Goal: Task Accomplishment & Management: Manage account settings

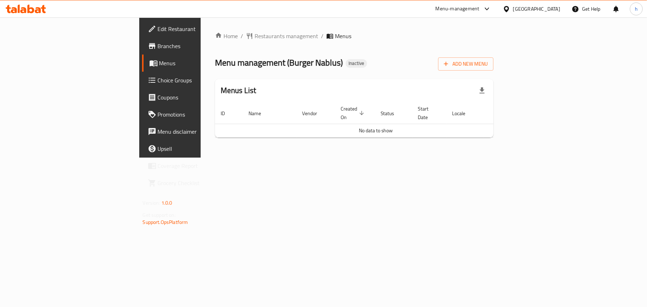
click at [493, 57] on div "Add New Menu" at bounding box center [465, 63] width 55 height 16
click at [488, 60] on span "Add New Menu" at bounding box center [466, 64] width 44 height 9
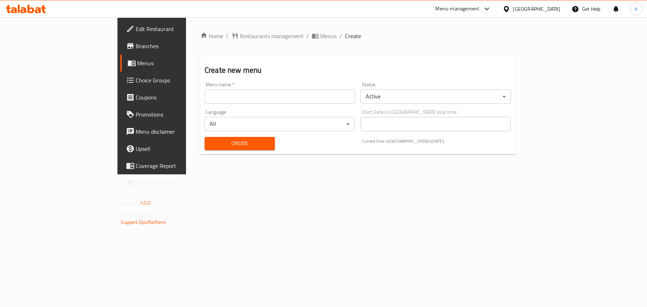
click at [263, 93] on input "text" at bounding box center [280, 97] width 150 height 14
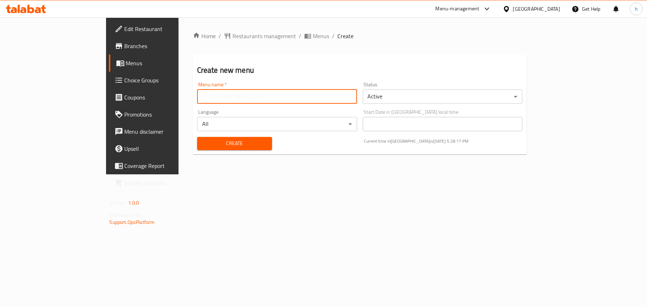
type input "Menu"
click at [203, 139] on span "Create" at bounding box center [235, 143] width 64 height 9
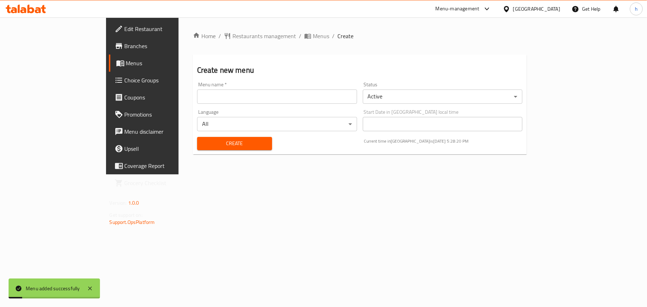
click at [109, 57] on link "Menus" at bounding box center [161, 63] width 105 height 17
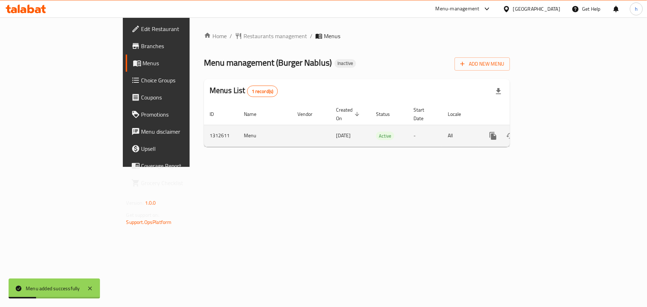
click at [553, 127] on link "enhanced table" at bounding box center [544, 135] width 17 height 17
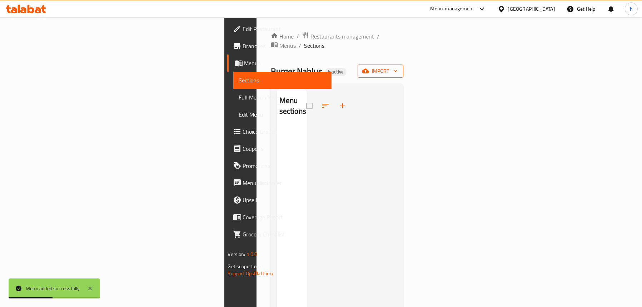
click at [397, 67] on span "import" at bounding box center [380, 71] width 34 height 9
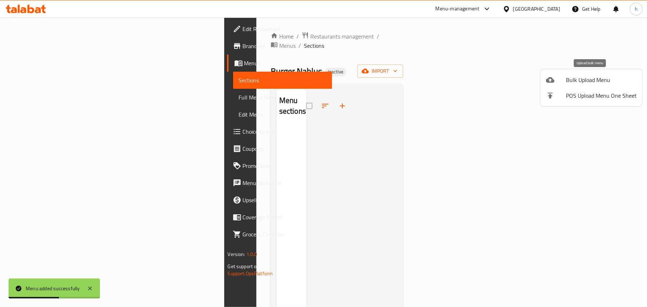
click at [557, 79] on div at bounding box center [556, 80] width 20 height 9
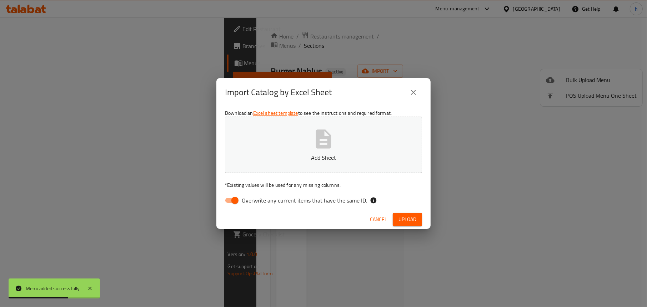
click at [233, 204] on input "Overwrite any current items that have the same ID." at bounding box center [235, 201] width 41 height 14
checkbox input "false"
click at [317, 159] on p "Add Sheet" at bounding box center [323, 158] width 175 height 9
click at [413, 217] on span "Upload" at bounding box center [407, 219] width 18 height 9
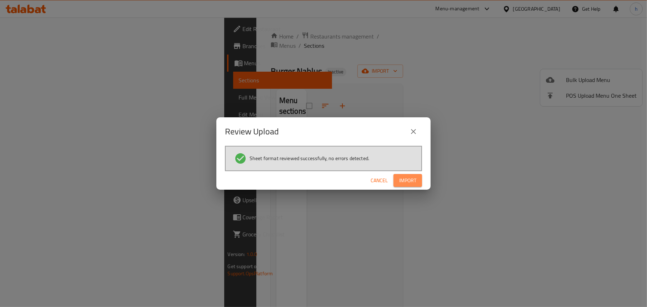
click at [413, 177] on span "Import" at bounding box center [407, 180] width 17 height 9
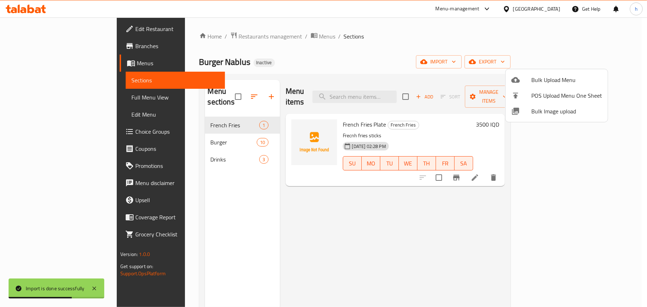
click at [398, 55] on div at bounding box center [323, 153] width 647 height 307
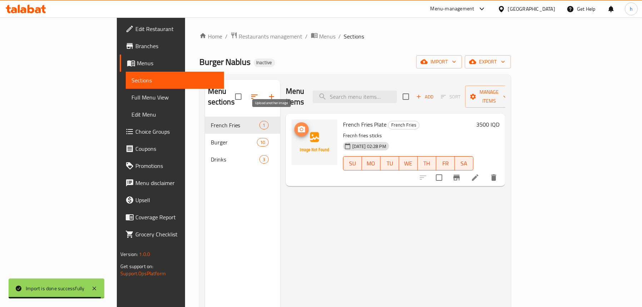
click at [297, 125] on icon "upload picture" at bounding box center [301, 129] width 9 height 9
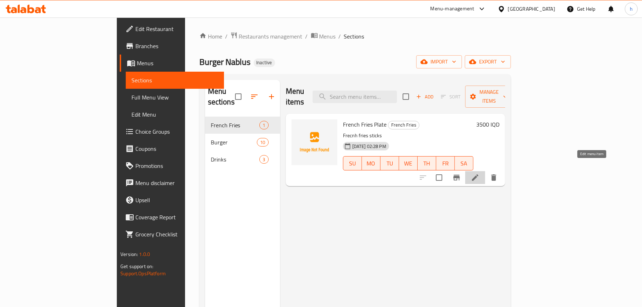
click at [478, 175] on icon at bounding box center [475, 178] width 6 height 6
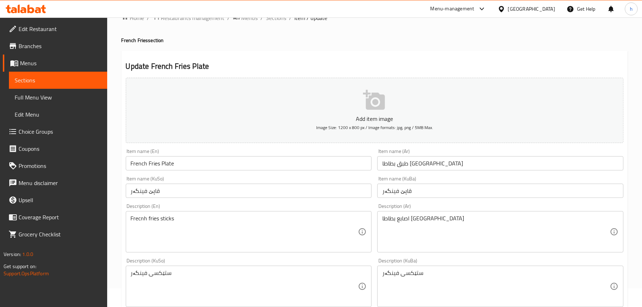
scroll to position [71, 0]
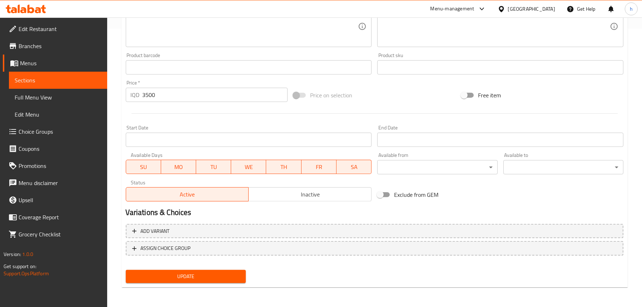
type textarea "French fries sticks"
click at [205, 274] on span "Update" at bounding box center [185, 276] width 109 height 9
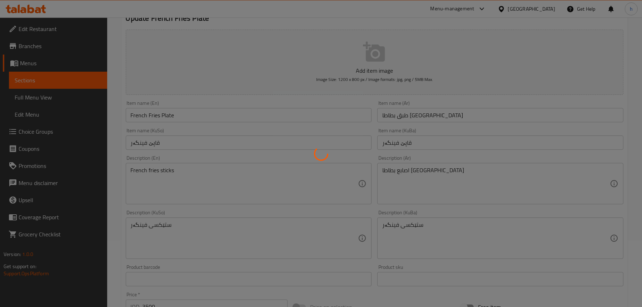
scroll to position [65, 0]
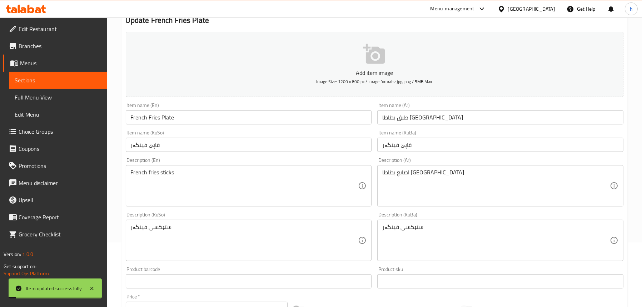
click at [26, 79] on span "Sections" at bounding box center [58, 80] width 87 height 9
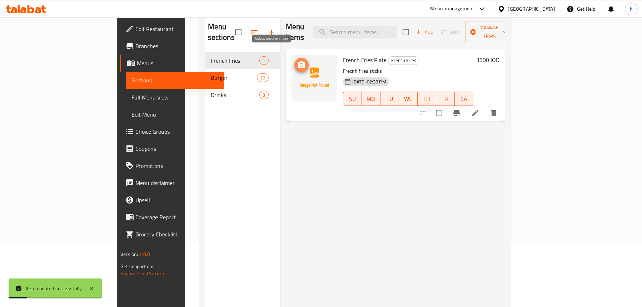
click at [298, 61] on icon "upload picture" at bounding box center [301, 64] width 7 height 6
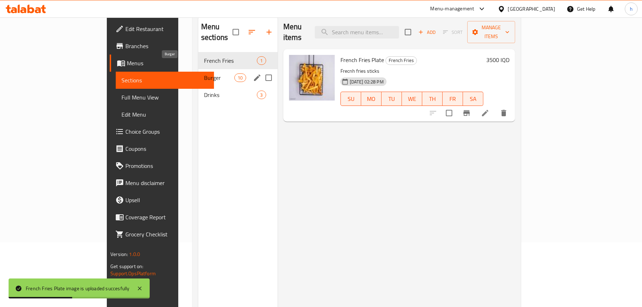
click at [204, 74] on span "Burger" at bounding box center [219, 78] width 30 height 9
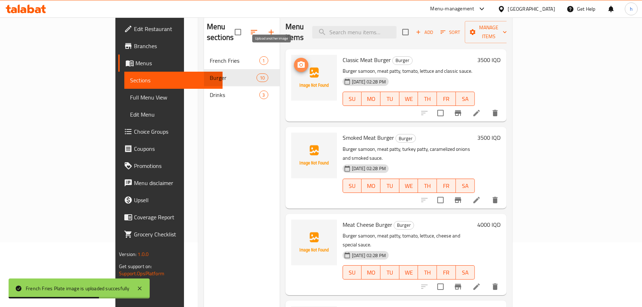
click at [297, 61] on icon "upload picture" at bounding box center [301, 65] width 9 height 9
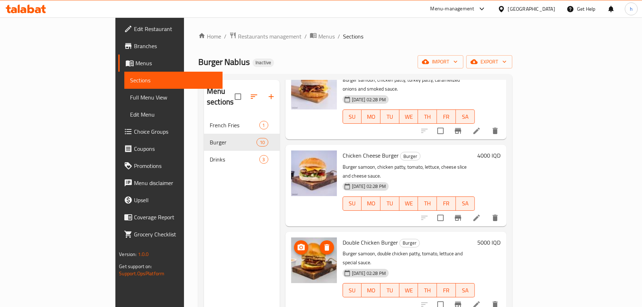
scroll to position [383, 0]
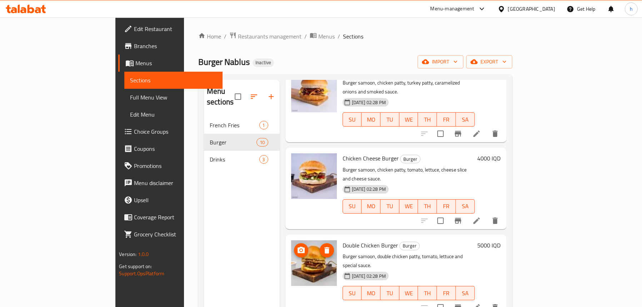
click at [297, 246] on icon "upload picture" at bounding box center [301, 250] width 9 height 9
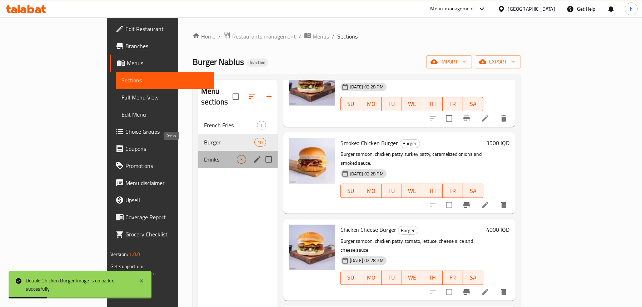
click at [204, 155] on span "Drinks" at bounding box center [220, 159] width 33 height 9
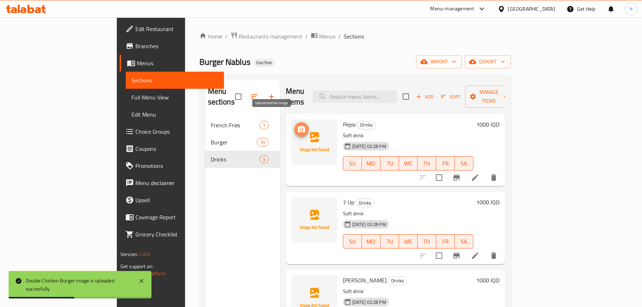
click at [294, 125] on span "upload picture" at bounding box center [301, 129] width 14 height 9
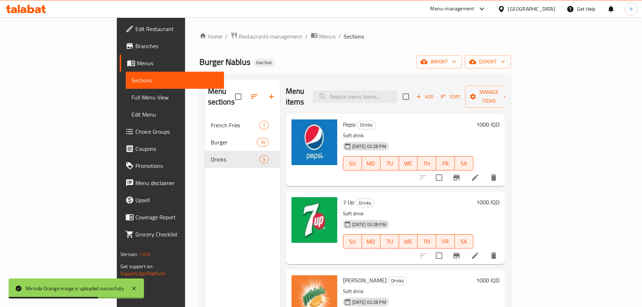
click at [131, 95] on span "Full Menu View" at bounding box center [174, 97] width 87 height 9
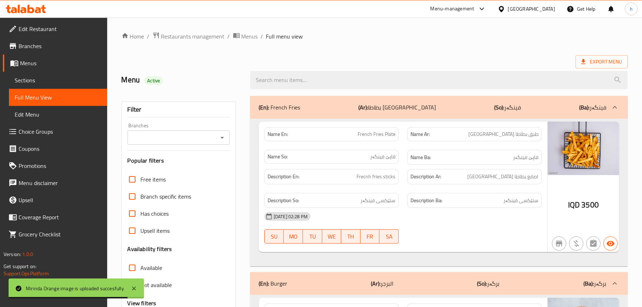
click at [224, 139] on icon "Open" at bounding box center [222, 138] width 9 height 9
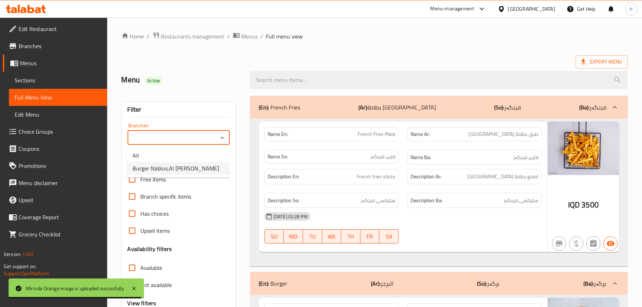
click at [181, 167] on span "Burger Nablus,Al Dora" at bounding box center [175, 168] width 86 height 9
type input "Burger Nablus,Al Dora"
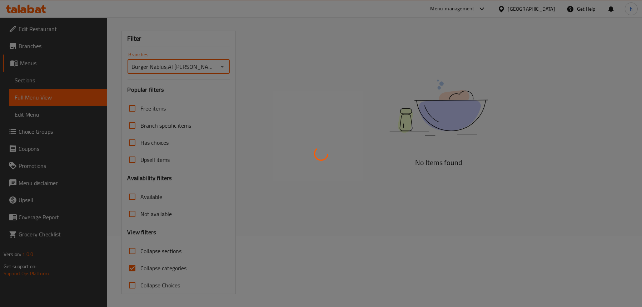
scroll to position [72, 0]
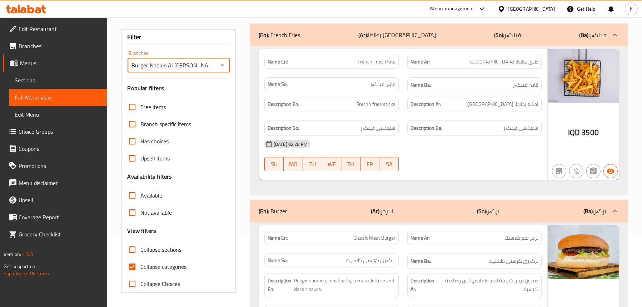
click at [165, 263] on span "Collapse categories" at bounding box center [164, 267] width 46 height 9
click at [141, 263] on input "Collapse categories" at bounding box center [132, 267] width 17 height 17
checkbox input "false"
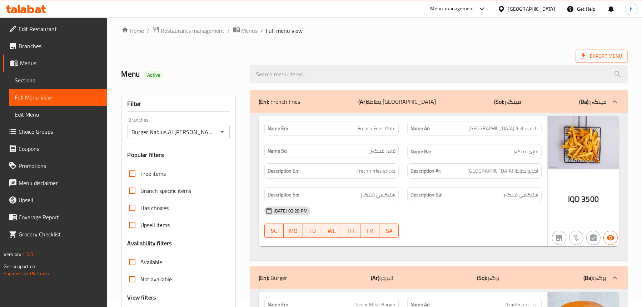
scroll to position [37, 0]
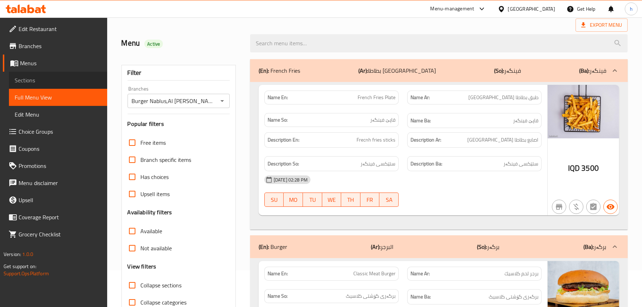
click at [50, 80] on span "Sections" at bounding box center [58, 80] width 87 height 9
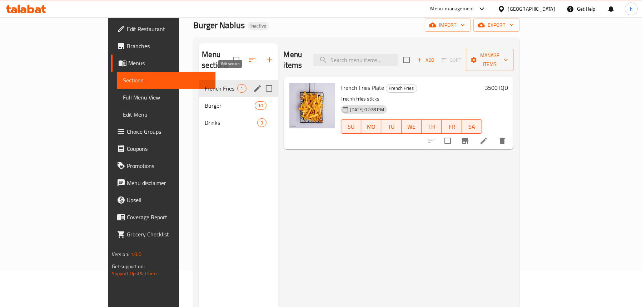
click at [253, 84] on icon "edit" at bounding box center [257, 88] width 9 height 9
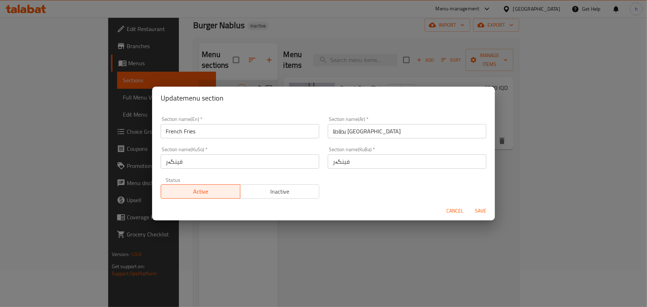
click at [387, 130] on input "بطاطا مقلية" at bounding box center [407, 131] width 159 height 14
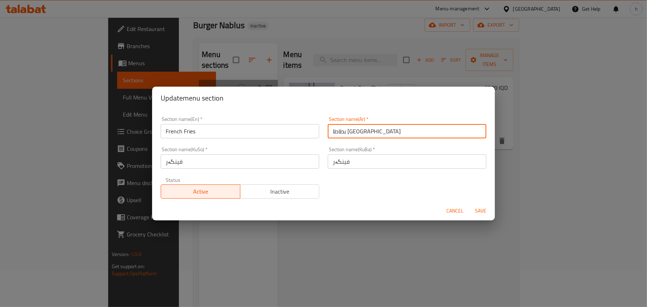
click at [345, 129] on input "بطاطا مقلية" at bounding box center [407, 131] width 159 height 14
type input "البطاطا المقلية"
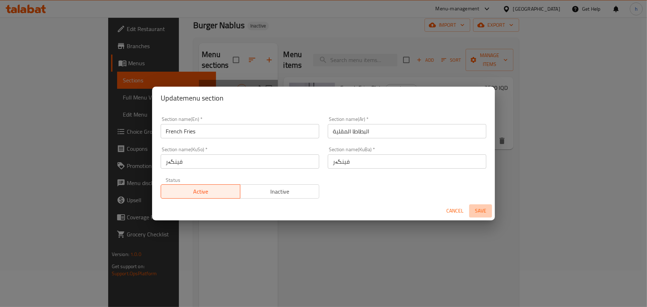
click at [484, 211] on span "Save" at bounding box center [480, 211] width 17 height 9
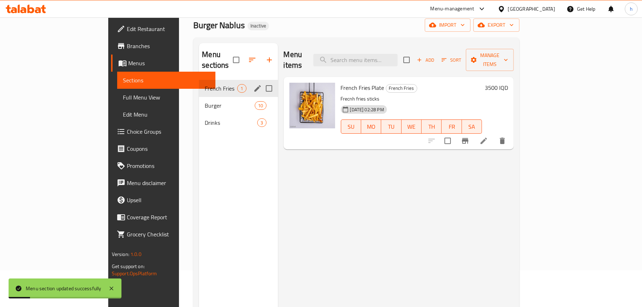
click at [123, 100] on span "Full Menu View" at bounding box center [166, 97] width 87 height 9
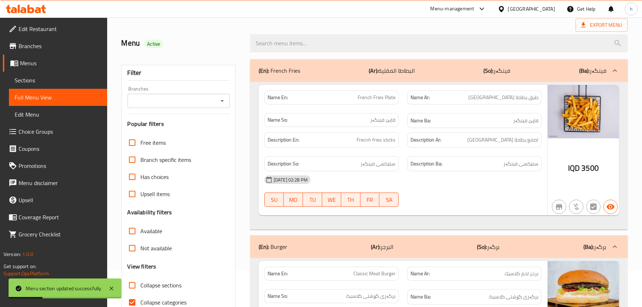
click at [220, 98] on icon "Open" at bounding box center [222, 101] width 9 height 9
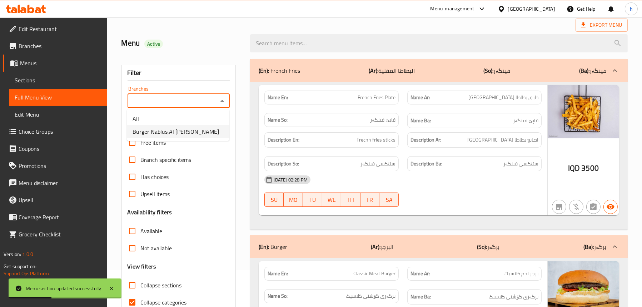
click at [177, 130] on span "Burger Nablus,Al Dora" at bounding box center [175, 131] width 86 height 9
type input "Burger Nablus,Al Dora"
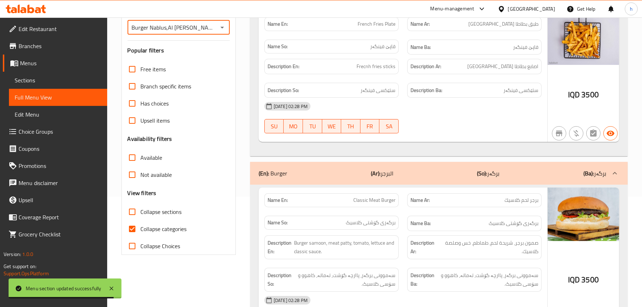
scroll to position [108, 0]
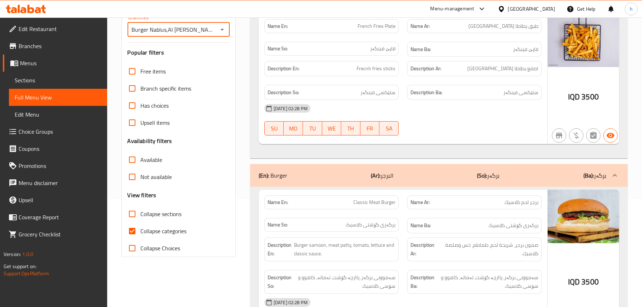
click at [62, 81] on span "Sections" at bounding box center [58, 80] width 87 height 9
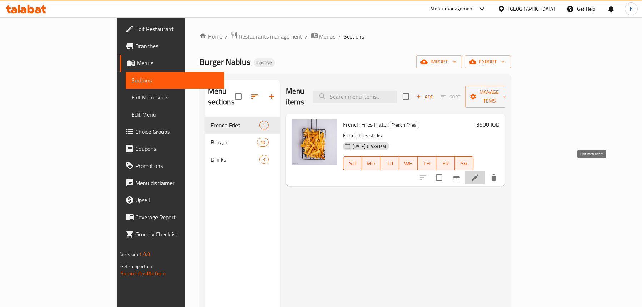
click at [479, 174] on icon at bounding box center [475, 178] width 9 height 9
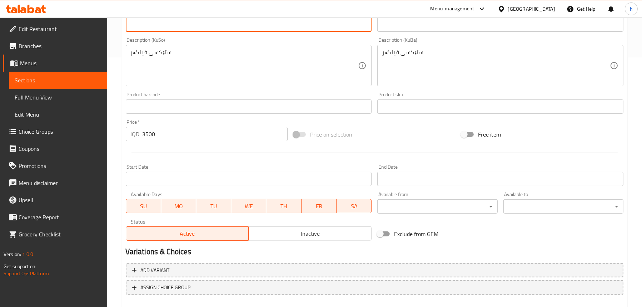
scroll to position [290, 0]
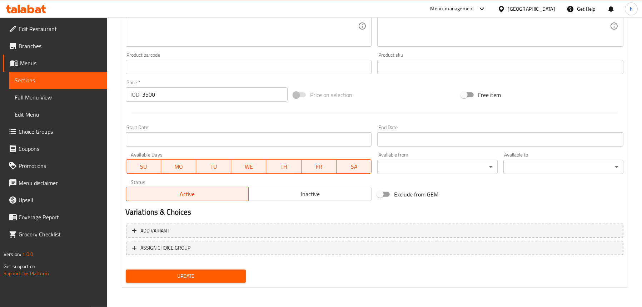
type textarea "French fries sticks"
click at [183, 280] on span "Update" at bounding box center [185, 276] width 109 height 9
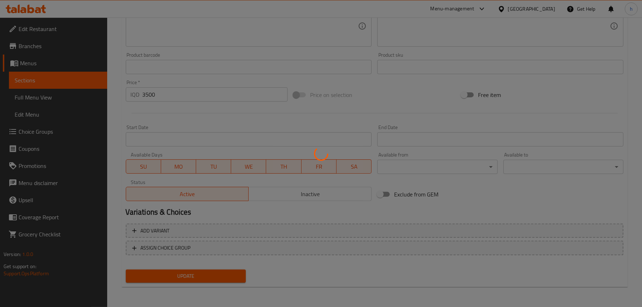
scroll to position [111, 0]
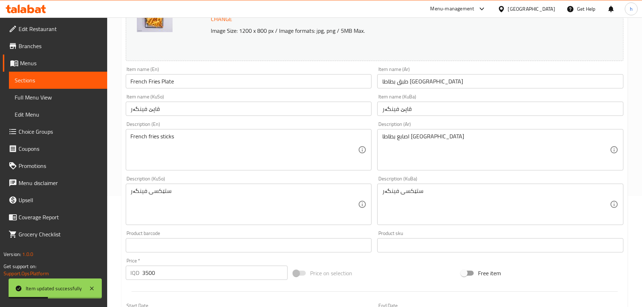
click at [47, 96] on span "Full Menu View" at bounding box center [58, 97] width 87 height 9
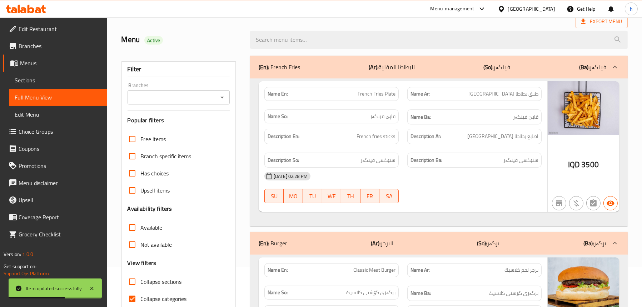
scroll to position [40, 0]
click at [224, 96] on icon "Open" at bounding box center [222, 98] width 9 height 9
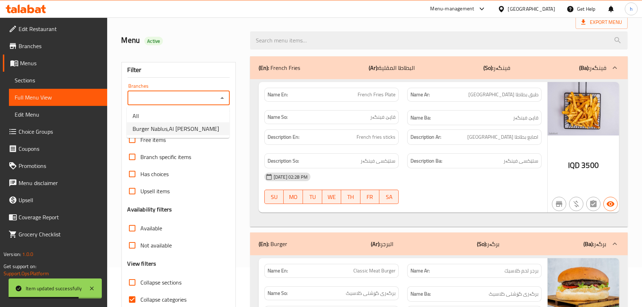
click at [184, 125] on span "Burger Nablus,Al Dora" at bounding box center [175, 129] width 86 height 9
type input "Burger Nablus,Al Dora"
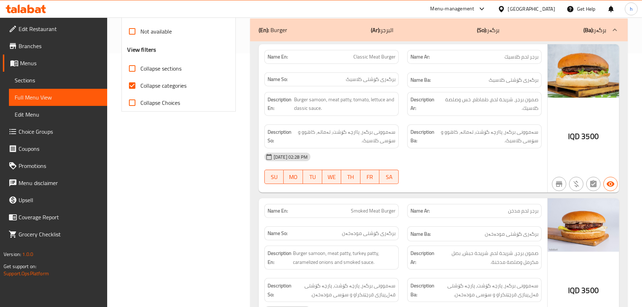
scroll to position [397, 0]
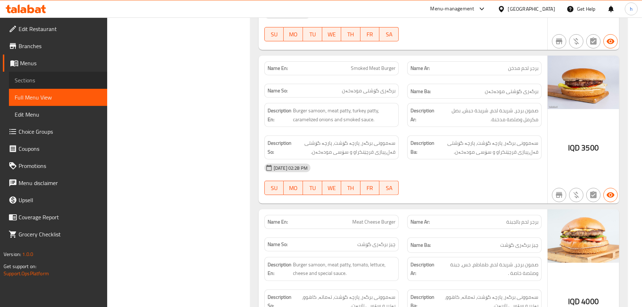
click at [36, 82] on span "Sections" at bounding box center [58, 80] width 87 height 9
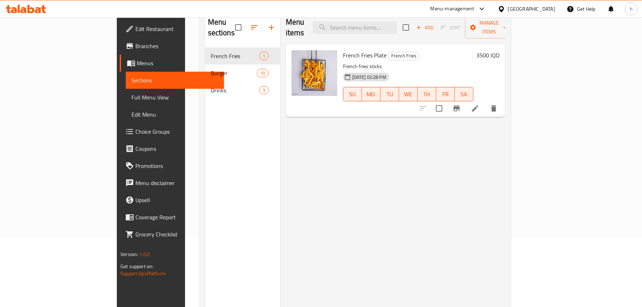
scroll to position [29, 0]
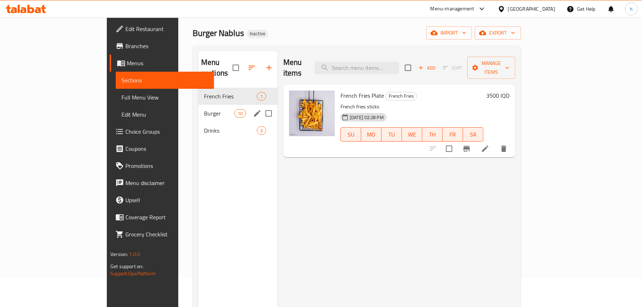
click at [198, 105] on div "Burger 10" at bounding box center [237, 113] width 79 height 17
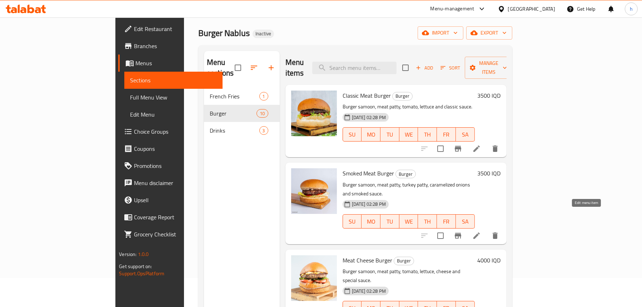
click at [481, 232] on icon at bounding box center [476, 236] width 9 height 9
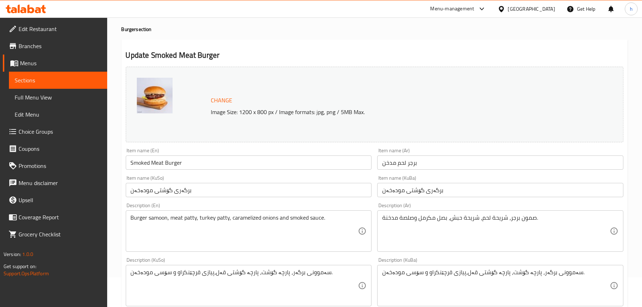
scroll to position [143, 0]
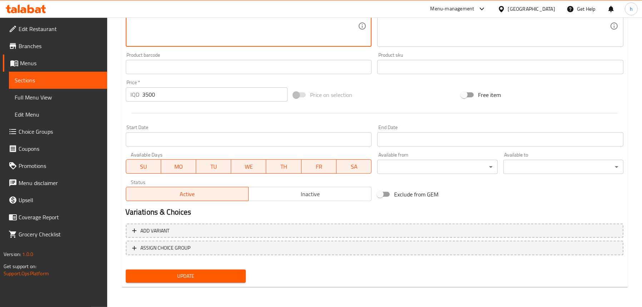
type textarea "سەموونی برگەر، پارچە گۆشت، پارچە گۆشتی قەل، پیازی قرچێنکراو و سۆسی مودەخەن."
click at [177, 274] on span "Update" at bounding box center [185, 276] width 109 height 9
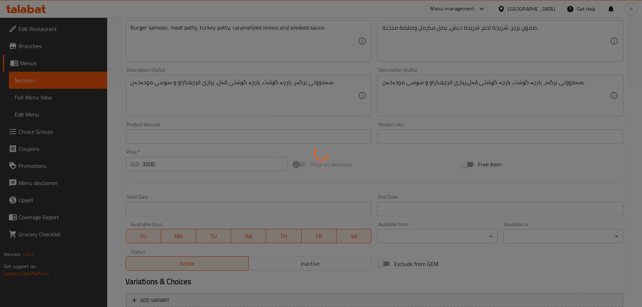
scroll to position [147, 0]
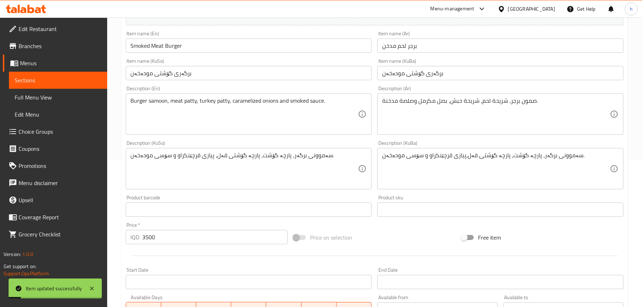
click at [52, 97] on span "Full Menu View" at bounding box center [58, 97] width 87 height 9
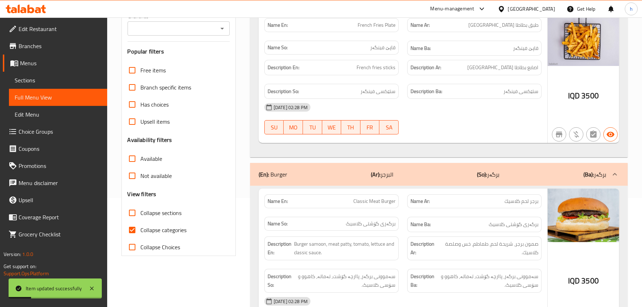
scroll to position [75, 0]
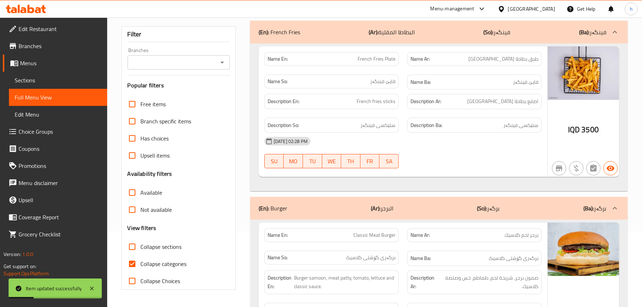
click at [225, 59] on icon "Open" at bounding box center [222, 62] width 9 height 9
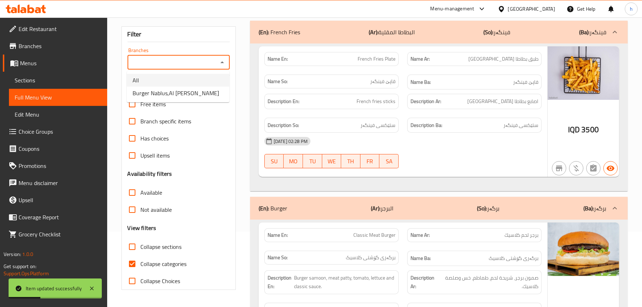
click at [209, 93] on li "Burger Nablus,Al Dora" at bounding box center [178, 93] width 102 height 13
type input "Burger Nablus,Al Dora"
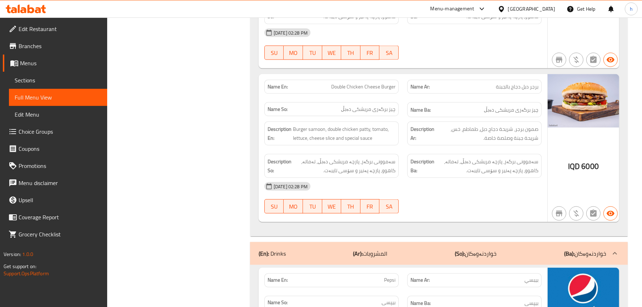
scroll to position [1504, 0]
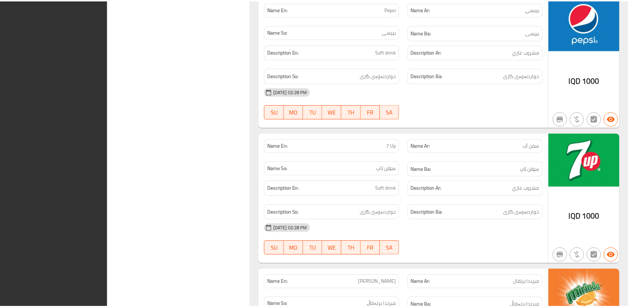
scroll to position [2001, 0]
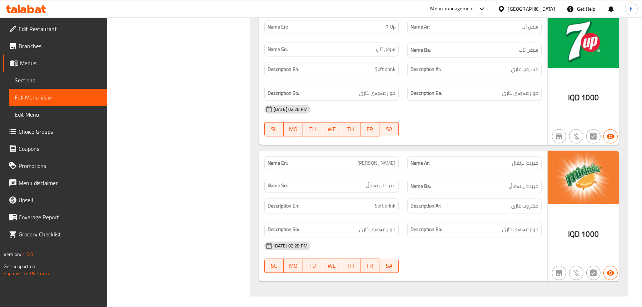
click at [45, 27] on span "Edit Restaurant" at bounding box center [60, 29] width 83 height 9
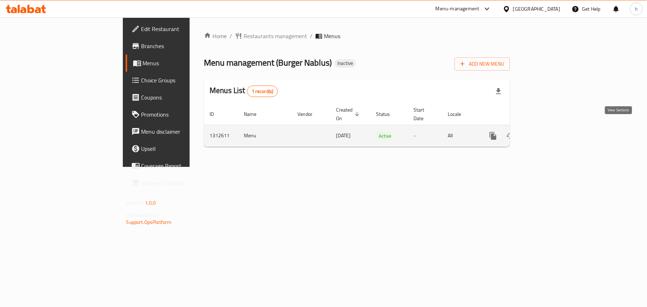
click at [549, 132] on icon "enhanced table" at bounding box center [544, 136] width 9 height 9
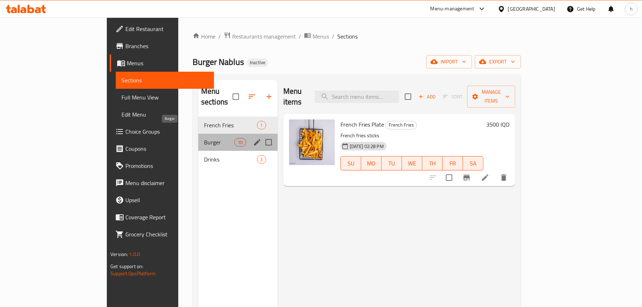
click at [204, 138] on span "Burger" at bounding box center [219, 142] width 30 height 9
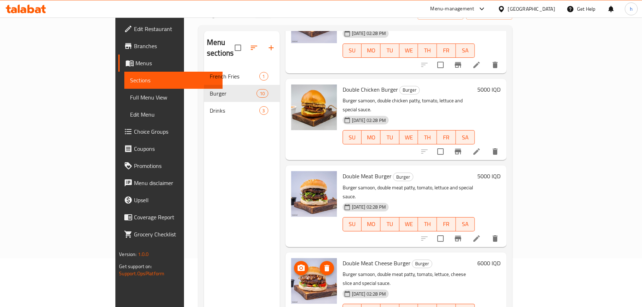
scroll to position [100, 0]
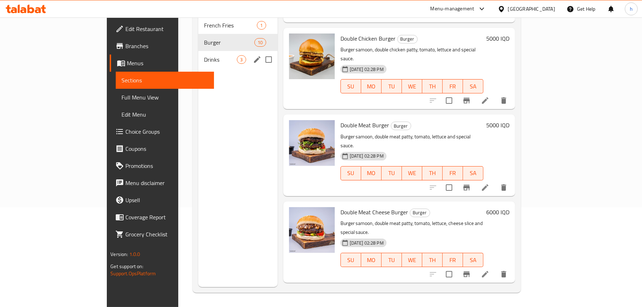
click at [198, 51] on div "Drinks 3" at bounding box center [237, 59] width 79 height 17
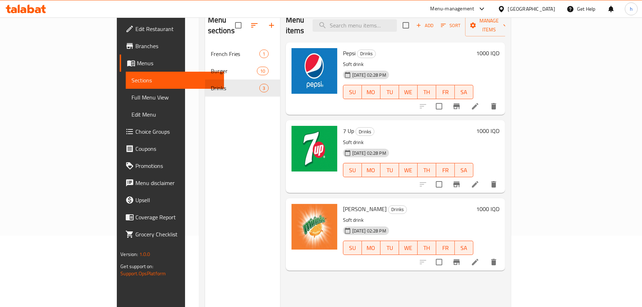
scroll to position [29, 0]
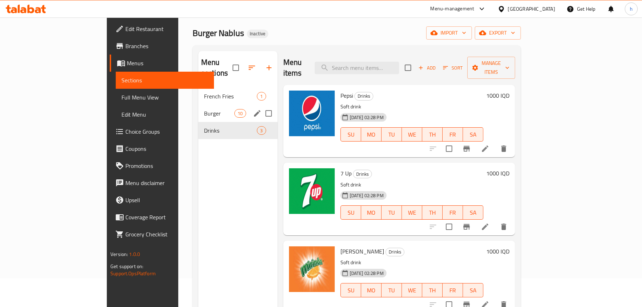
click at [198, 105] on div "Burger 10" at bounding box center [237, 113] width 79 height 17
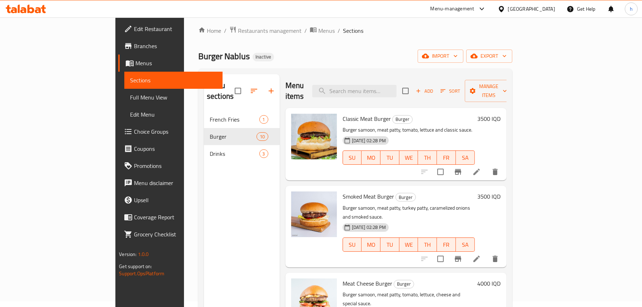
scroll to position [71, 0]
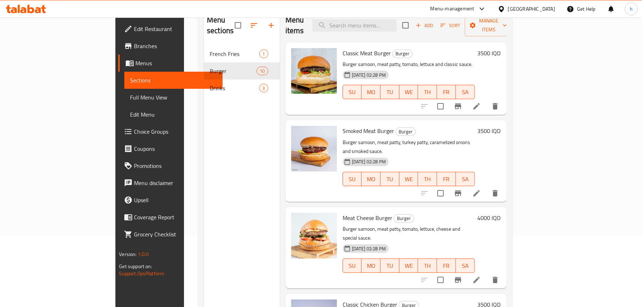
click at [130, 95] on span "Full Menu View" at bounding box center [173, 97] width 87 height 9
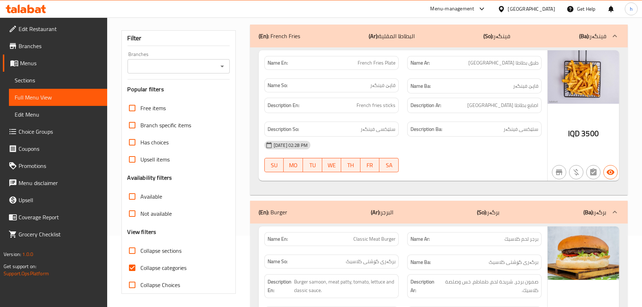
click at [220, 69] on icon "Open" at bounding box center [222, 66] width 9 height 9
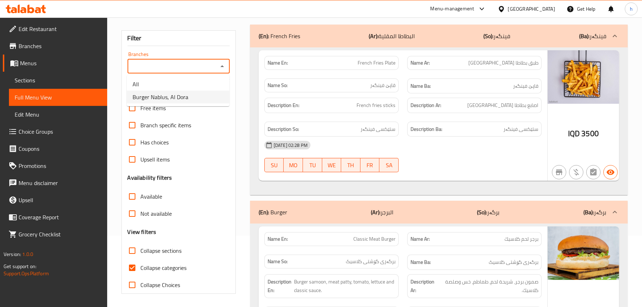
click at [180, 96] on span "Burger Nablus, Al Dora" at bounding box center [160, 97] width 56 height 9
type input "Burger Nablus, Al Dora"
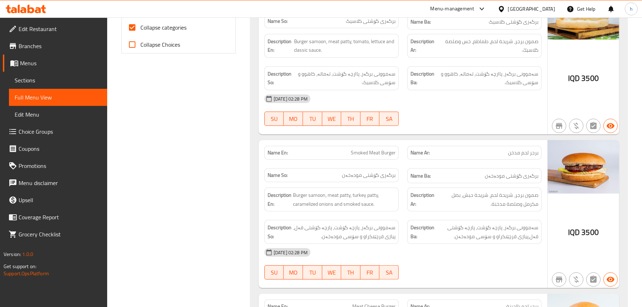
scroll to position [205, 0]
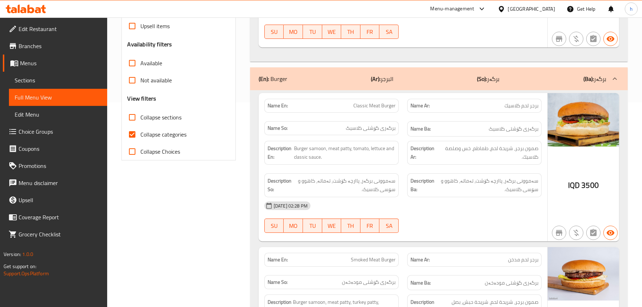
click at [46, 78] on span "Sections" at bounding box center [58, 80] width 87 height 9
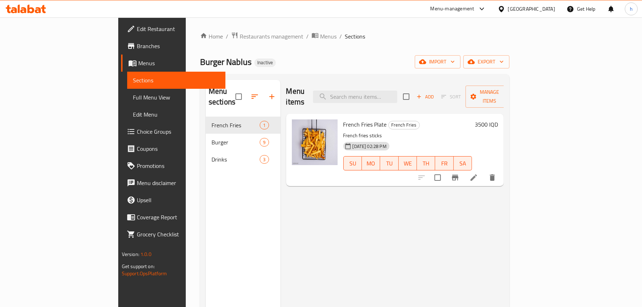
click at [26, 9] on icon at bounding box center [26, 9] width 40 height 9
